Goal: Navigation & Orientation: Go to known website

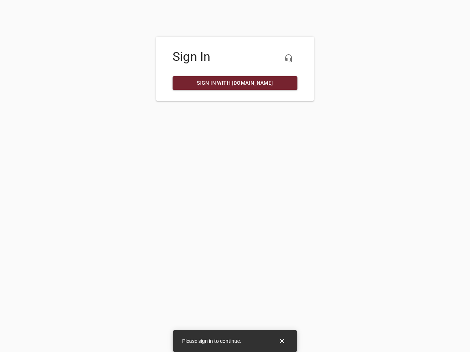
click at [289, 58] on icon "button" at bounding box center [288, 58] width 9 height 9
click at [282, 341] on icon "Close" at bounding box center [281, 341] width 5 height 5
